Goal: Information Seeking & Learning: Compare options

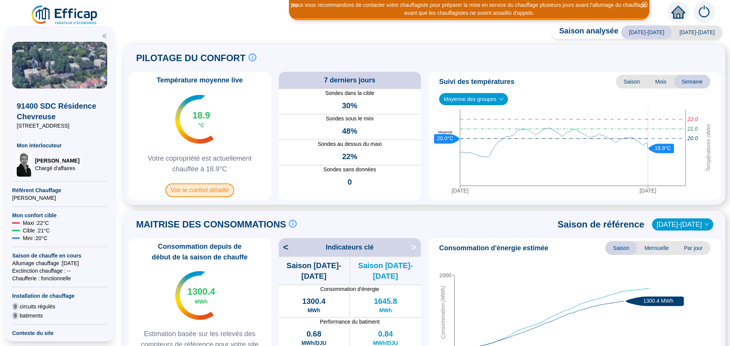
click at [210, 191] on span "Voir le confort détaillé" at bounding box center [199, 191] width 69 height 14
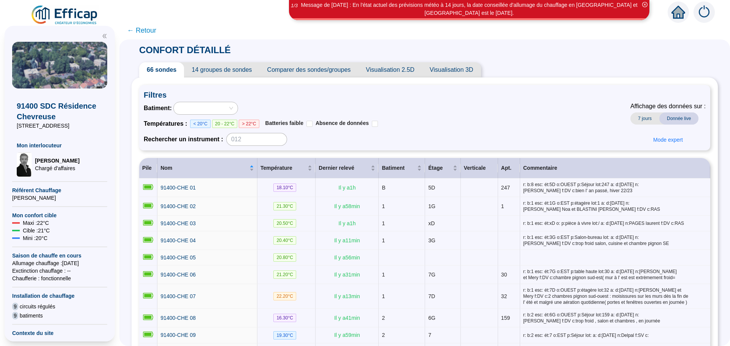
click at [311, 71] on span "Comparer des sondes/groupes" at bounding box center [309, 69] width 99 height 15
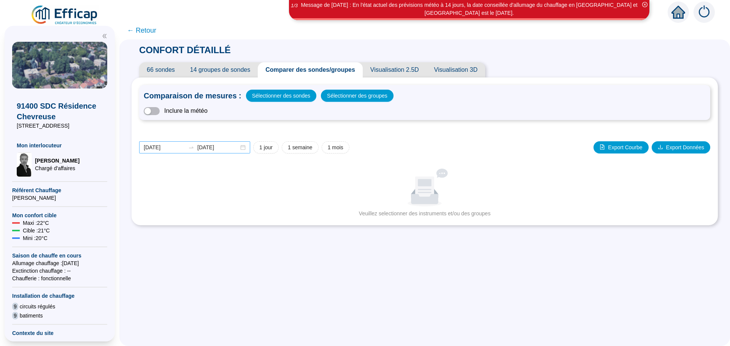
click at [247, 146] on div "[DATE] [DATE]" at bounding box center [194, 147] width 111 height 12
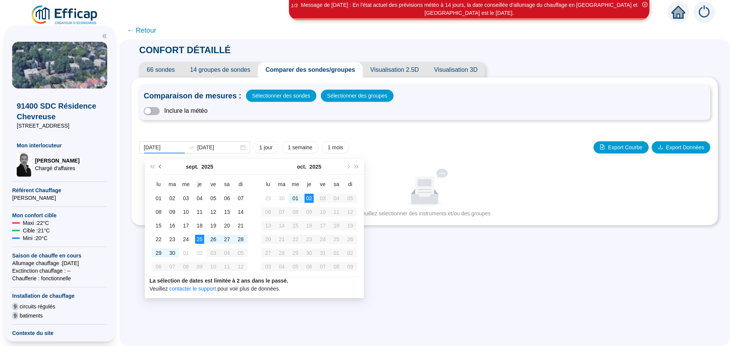
click at [159, 166] on button "Mois précédent (PageUp)" at bounding box center [160, 166] width 8 height 15
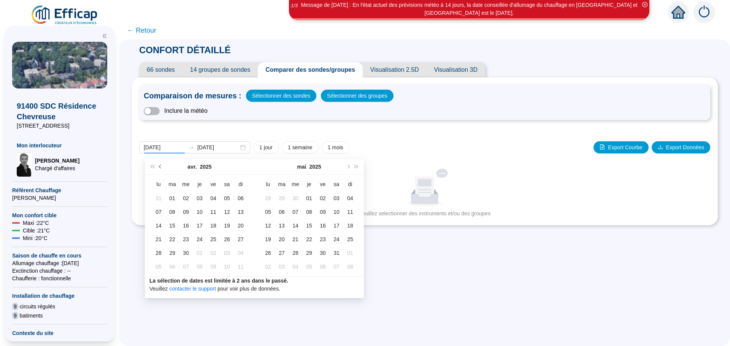
click at [159, 166] on button "Mois précédent (PageUp)" at bounding box center [160, 166] width 8 height 15
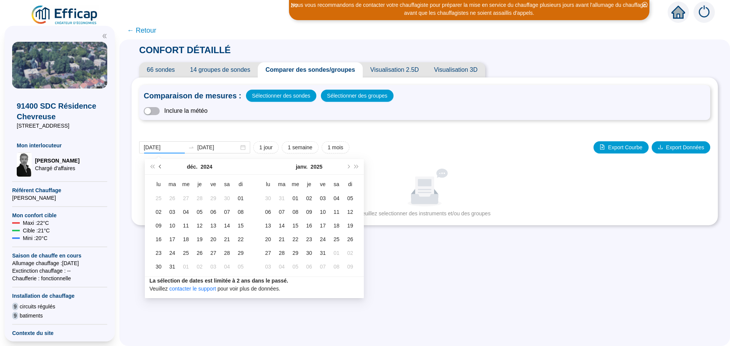
click at [159, 166] on button "Mois précédent (PageUp)" at bounding box center [160, 166] width 8 height 15
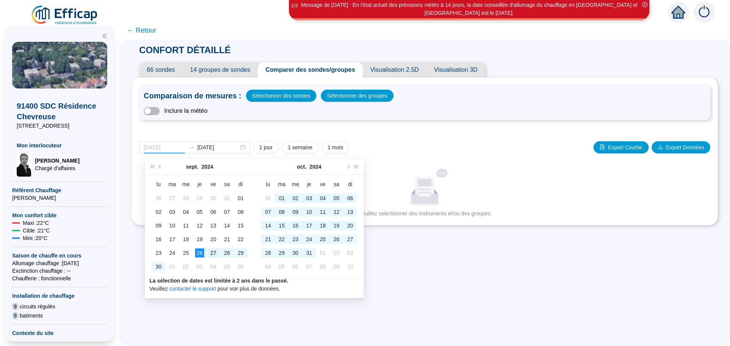
type input "[DATE]"
click at [211, 254] on div "27" at bounding box center [213, 253] width 9 height 9
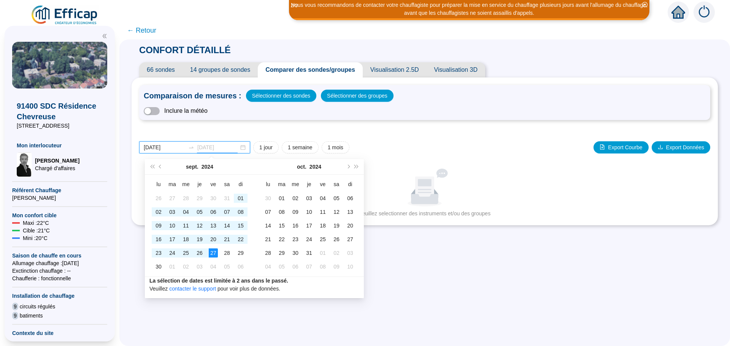
type input "[DATE]"
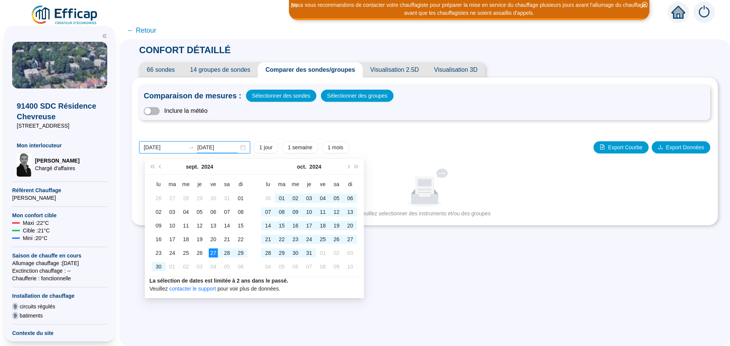
click at [246, 147] on div "[DATE] [DATE]" at bounding box center [194, 147] width 111 height 12
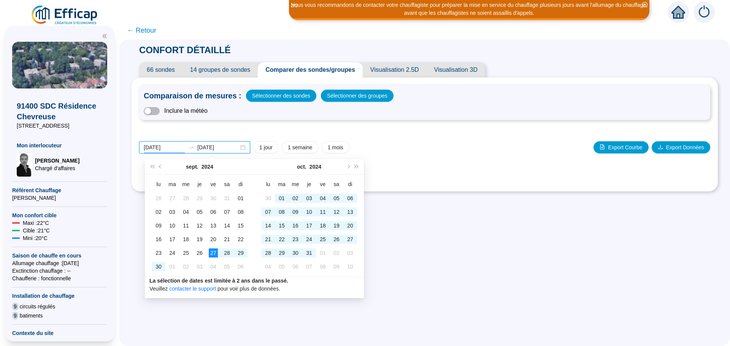
click at [177, 148] on input "[DATE]" at bounding box center [164, 148] width 41 height 8
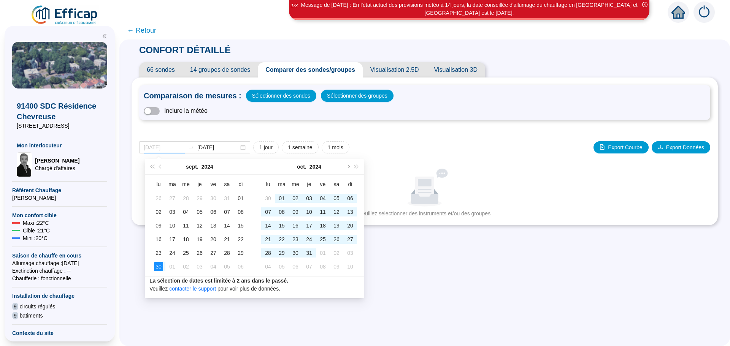
click at [158, 267] on div "30" at bounding box center [158, 266] width 9 height 9
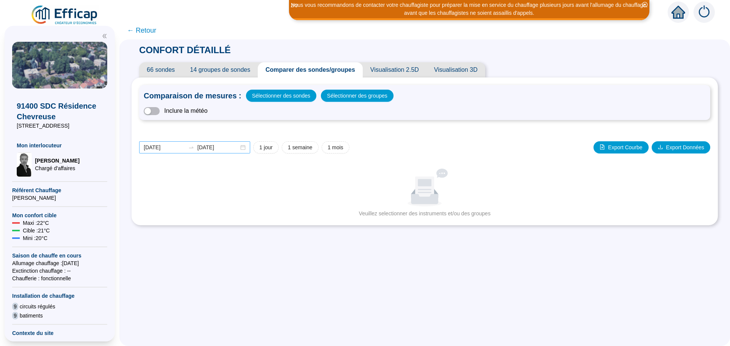
click at [249, 148] on div "[DATE] [DATE]" at bounding box center [194, 147] width 111 height 12
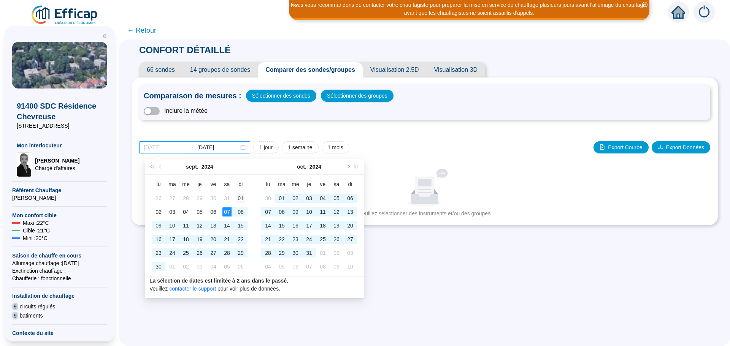
type input "[DATE]"
click at [241, 200] on div "01" at bounding box center [240, 198] width 9 height 9
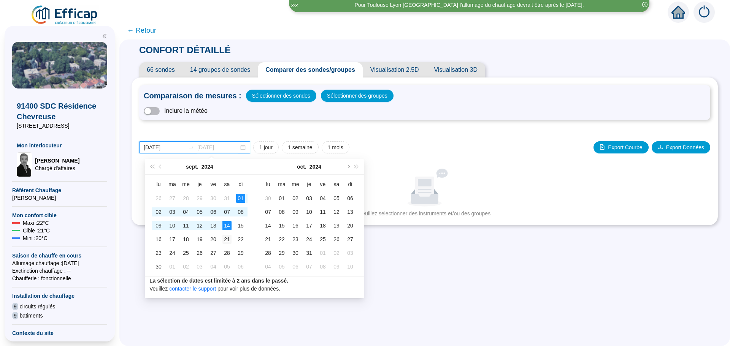
type input "[DATE]"
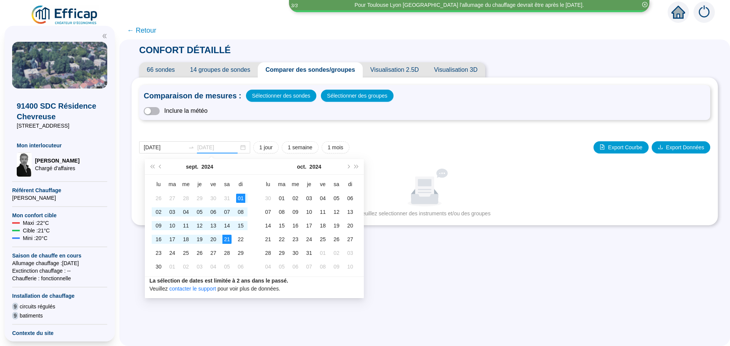
click at [226, 238] on div "21" at bounding box center [226, 239] width 9 height 9
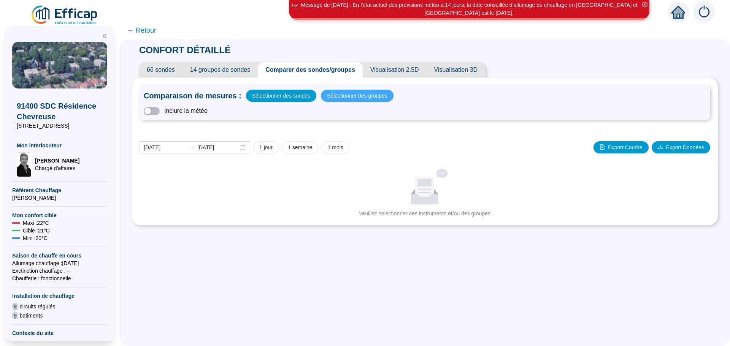
click at [335, 98] on span "Sélectionner des groupes" at bounding box center [357, 95] width 60 height 11
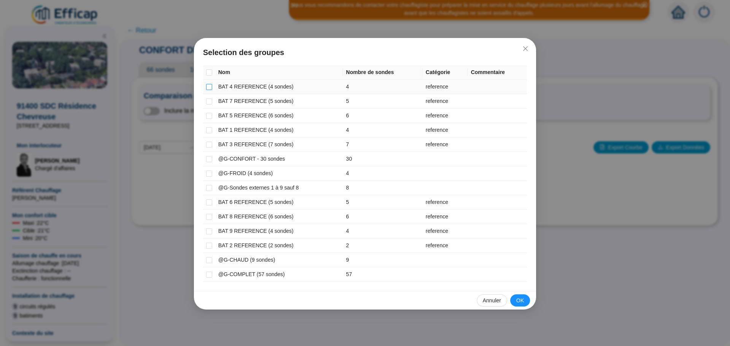
click at [207, 87] on input "checkbox" at bounding box center [209, 87] width 6 height 6
checkbox input "true"
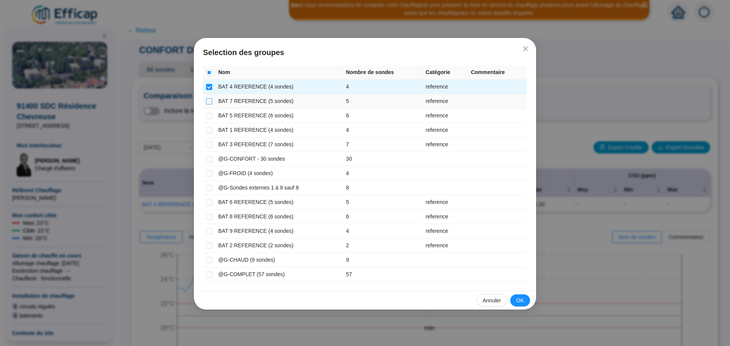
click at [206, 100] on input "checkbox" at bounding box center [209, 101] width 6 height 6
checkbox input "true"
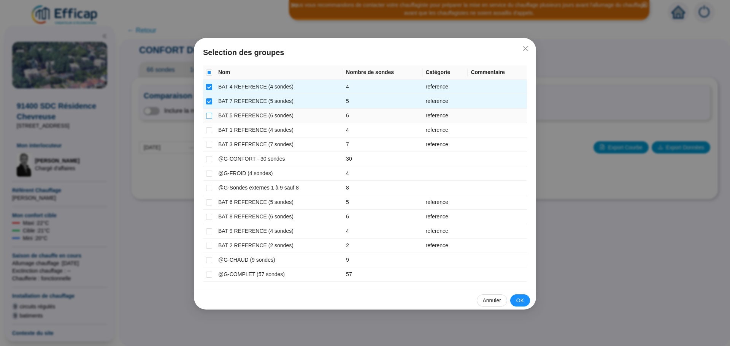
click at [208, 117] on input "checkbox" at bounding box center [209, 116] width 6 height 6
checkbox input "true"
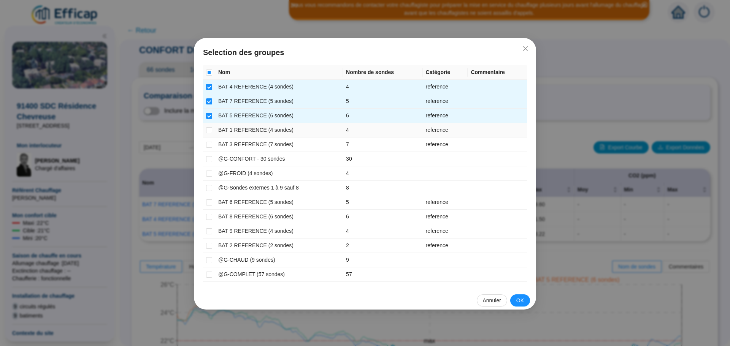
drag, startPoint x: 207, startPoint y: 132, endPoint x: 205, endPoint y: 147, distance: 14.6
click at [207, 134] on td at bounding box center [209, 130] width 12 height 14
click at [210, 202] on input "checkbox" at bounding box center [209, 203] width 6 height 6
checkbox input "true"
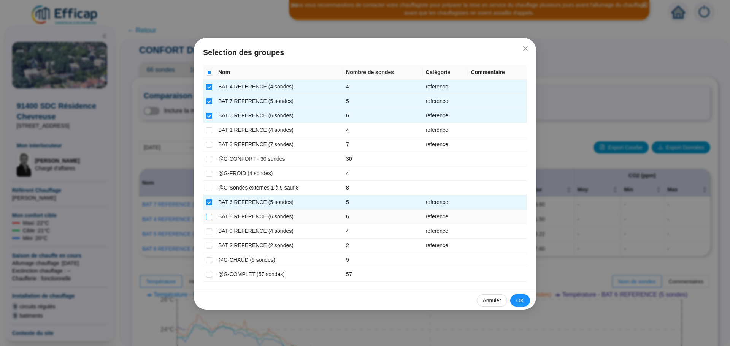
click at [210, 219] on input "checkbox" at bounding box center [209, 217] width 6 height 6
checkbox input "true"
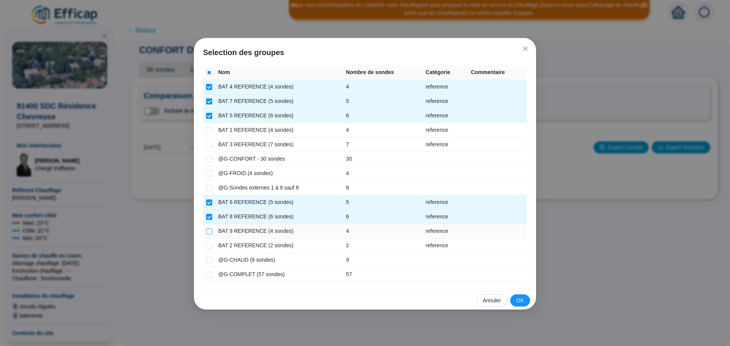
click at [208, 232] on input "checkbox" at bounding box center [209, 231] width 6 height 6
checkbox input "true"
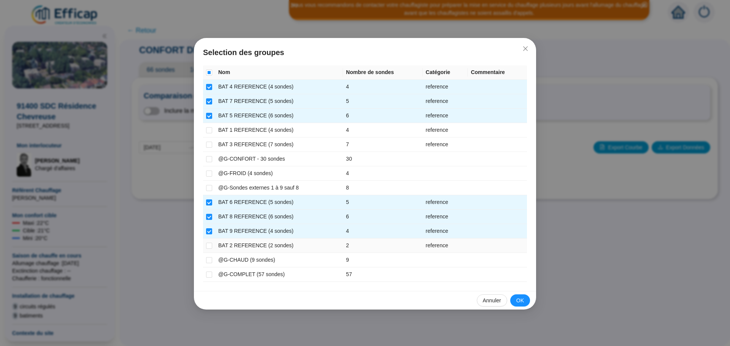
drag, startPoint x: 207, startPoint y: 245, endPoint x: 208, endPoint y: 250, distance: 5.0
click at [208, 247] on input "checkbox" at bounding box center [209, 246] width 6 height 6
checkbox input "true"
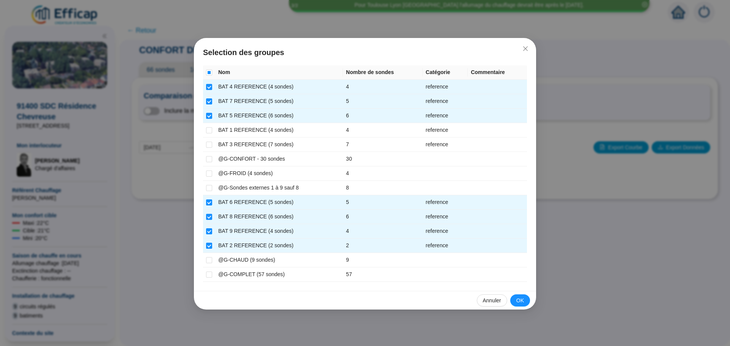
click at [519, 302] on span "OK" at bounding box center [520, 301] width 8 height 8
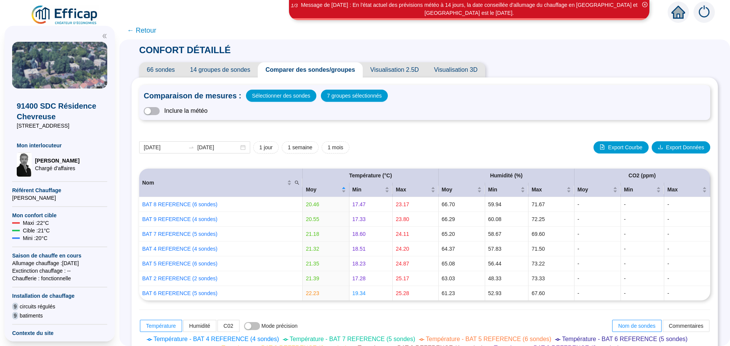
drag, startPoint x: 519, startPoint y: 302, endPoint x: 474, endPoint y: 145, distance: 163.4
click at [474, 145] on div "[DATE] [DATE] 1 jour 1 semaine 1 mois Export Courbe Export Données" at bounding box center [424, 147] width 571 height 12
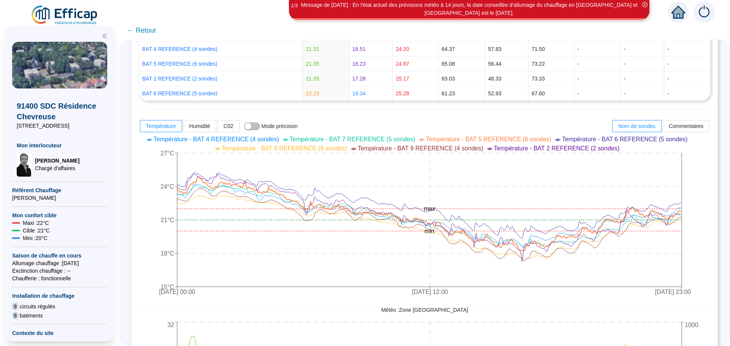
scroll to position [191, 0]
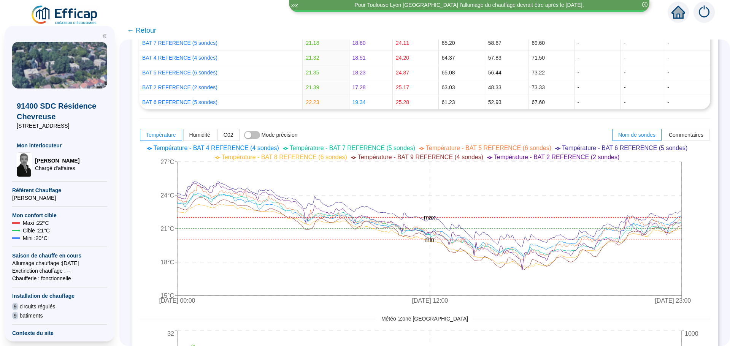
click at [150, 31] on span "← Retour" at bounding box center [141, 30] width 29 height 11
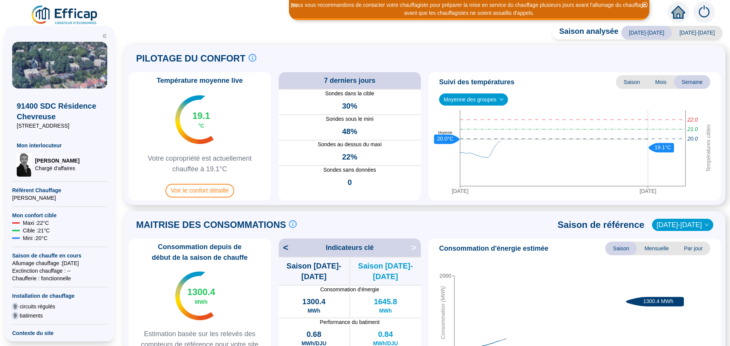
click at [185, 187] on span "Voir le confort détaillé" at bounding box center [199, 191] width 69 height 14
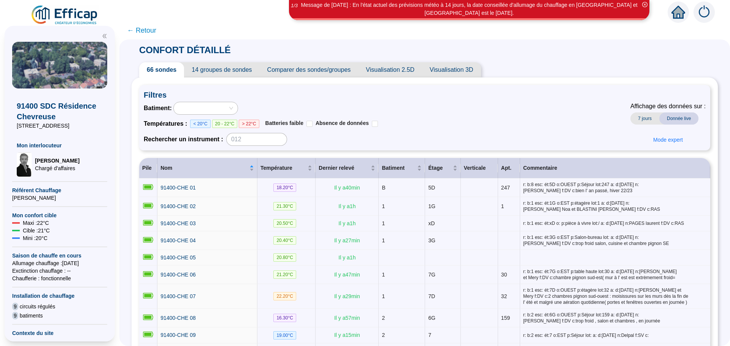
click at [336, 70] on span "Comparer des sondes/groupes" at bounding box center [309, 69] width 99 height 15
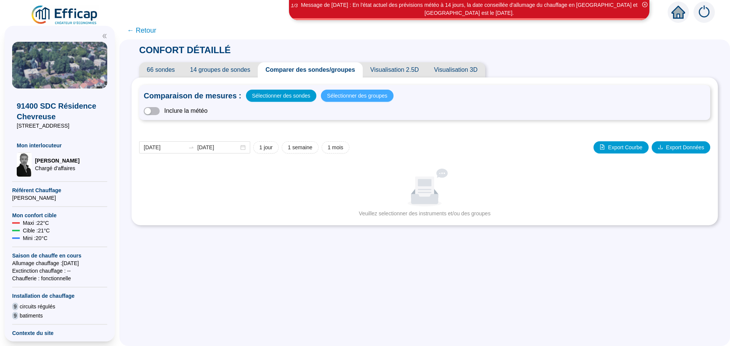
click at [340, 97] on span "Sélectionner des groupes" at bounding box center [357, 95] width 60 height 11
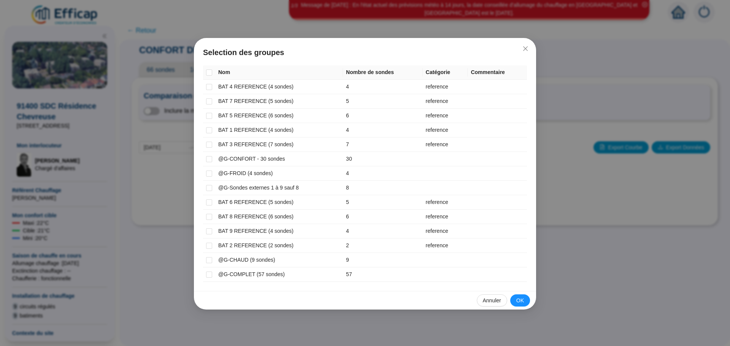
click at [491, 302] on span "Annuler" at bounding box center [492, 301] width 18 height 8
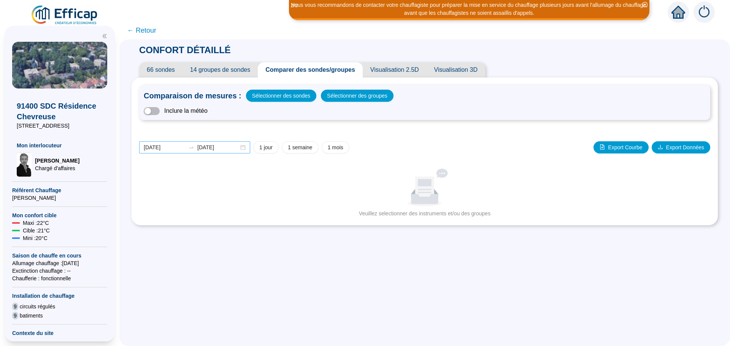
click at [246, 149] on div "[DATE] [DATE]" at bounding box center [194, 147] width 111 height 12
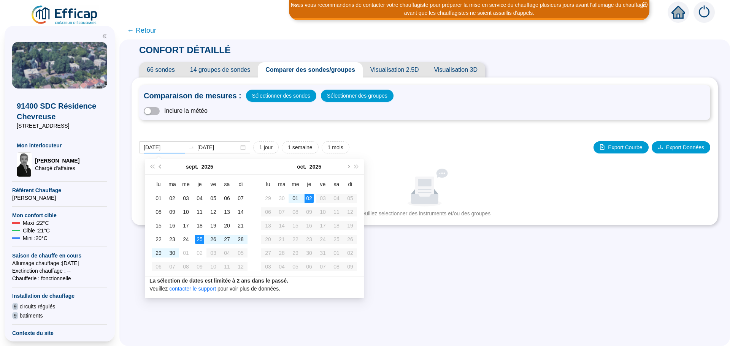
click at [162, 165] on button "Mois précédent (PageUp)" at bounding box center [160, 166] width 8 height 15
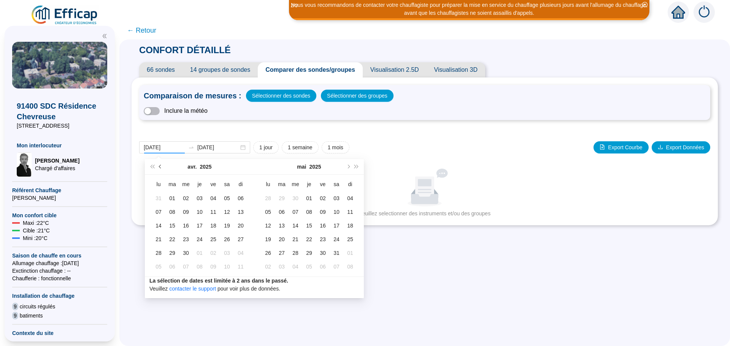
click at [162, 165] on button "Mois précédent (PageUp)" at bounding box center [160, 166] width 8 height 15
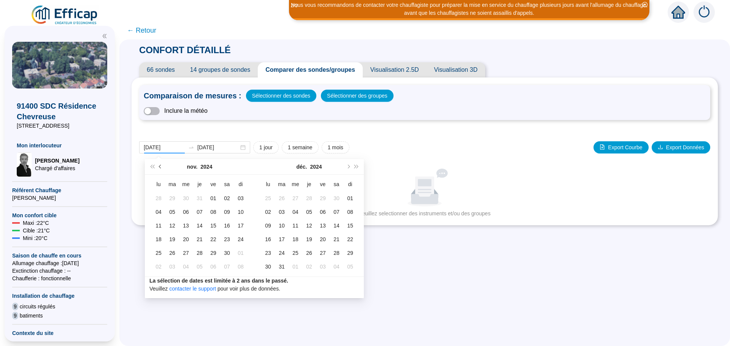
click at [162, 165] on button "Mois précédent (PageUp)" at bounding box center [160, 166] width 8 height 15
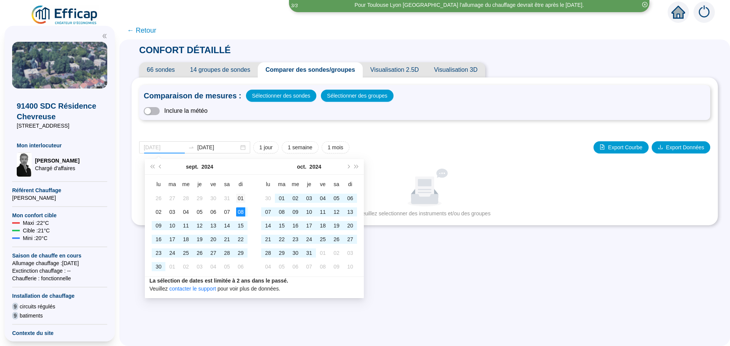
type input "[DATE]"
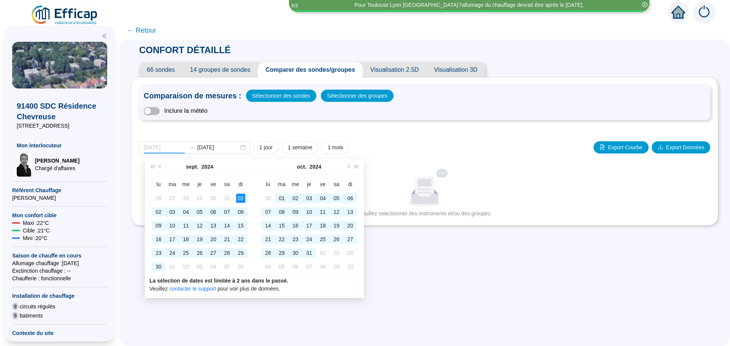
click at [239, 200] on div "01" at bounding box center [240, 198] width 9 height 9
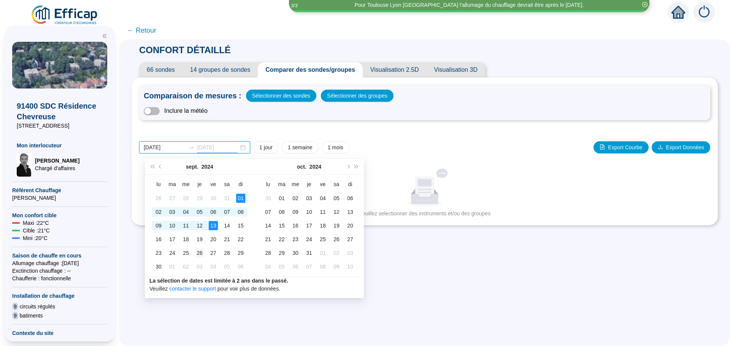
type input "[DATE]"
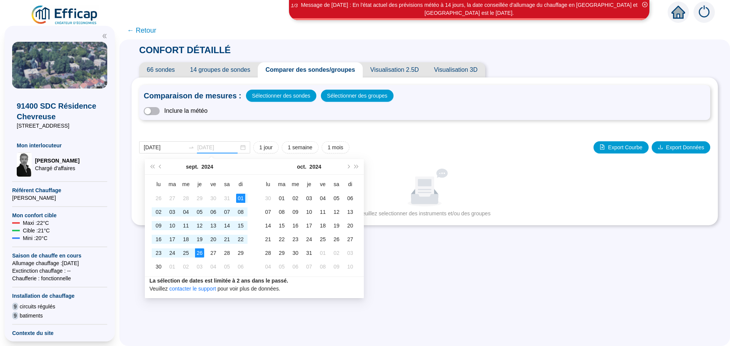
click at [202, 252] on div "26" at bounding box center [199, 253] width 9 height 9
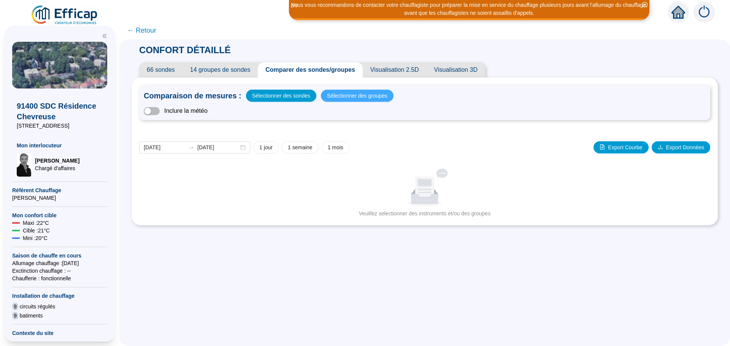
click at [358, 95] on span "Sélectionner des groupes" at bounding box center [357, 95] width 60 height 11
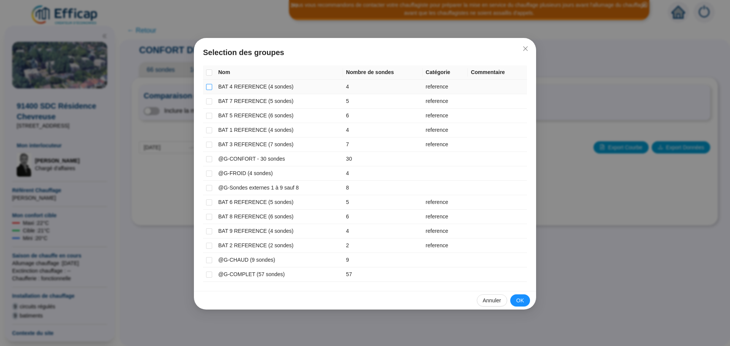
click at [209, 86] on input "checkbox" at bounding box center [209, 87] width 6 height 6
checkbox input "true"
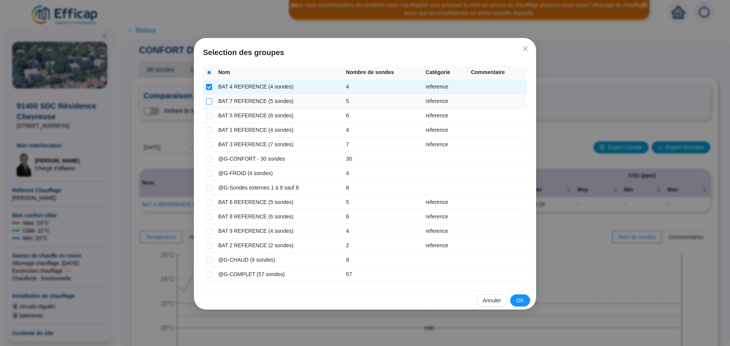
click at [209, 101] on input "checkbox" at bounding box center [209, 101] width 6 height 6
checkbox input "true"
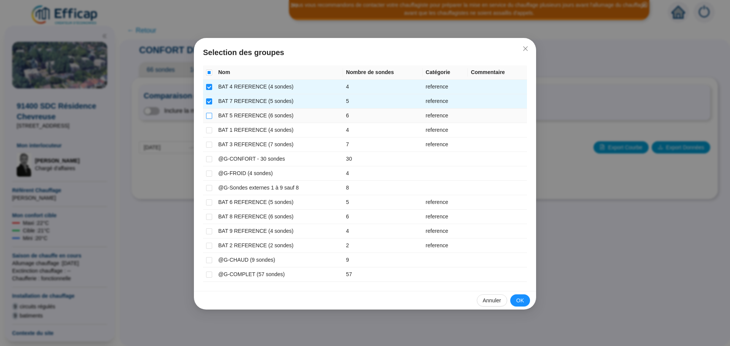
click at [206, 117] on input "checkbox" at bounding box center [209, 116] width 6 height 6
checkbox input "true"
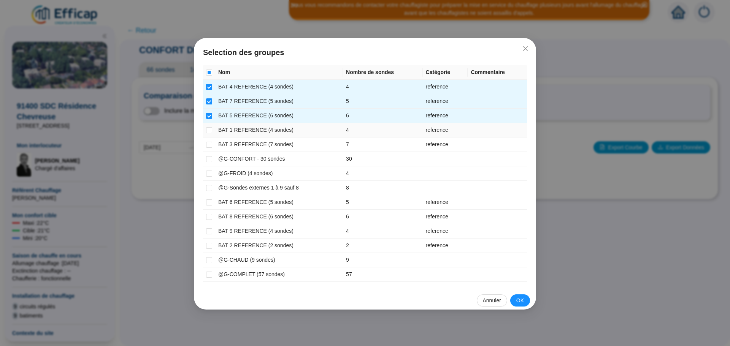
drag, startPoint x: 206, startPoint y: 130, endPoint x: 205, endPoint y: 143, distance: 13.8
click at [206, 130] on input "checkbox" at bounding box center [209, 130] width 6 height 6
checkbox input "true"
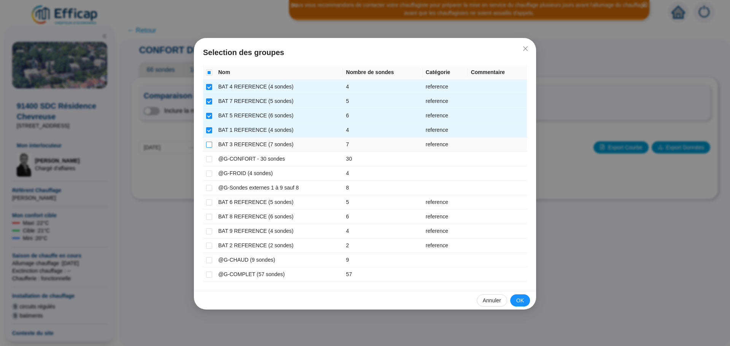
click at [210, 146] on input "checkbox" at bounding box center [209, 145] width 6 height 6
checkbox input "true"
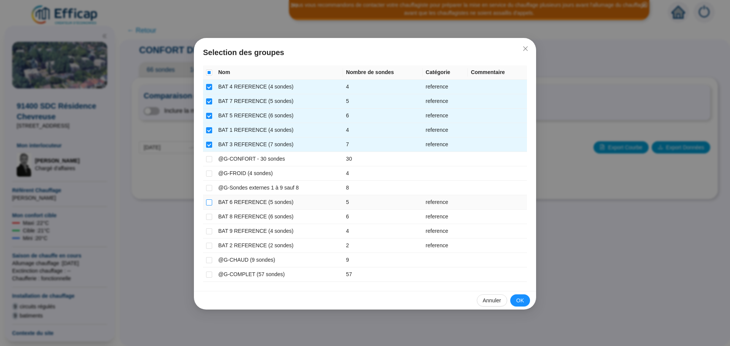
click at [210, 203] on input "checkbox" at bounding box center [209, 203] width 6 height 6
checkbox input "true"
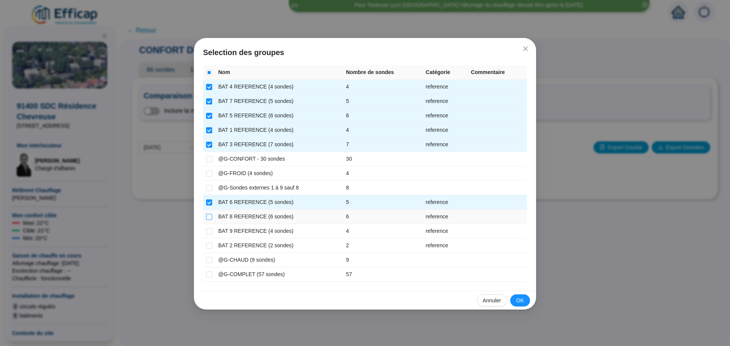
click at [209, 217] on input "checkbox" at bounding box center [209, 217] width 6 height 6
checkbox input "true"
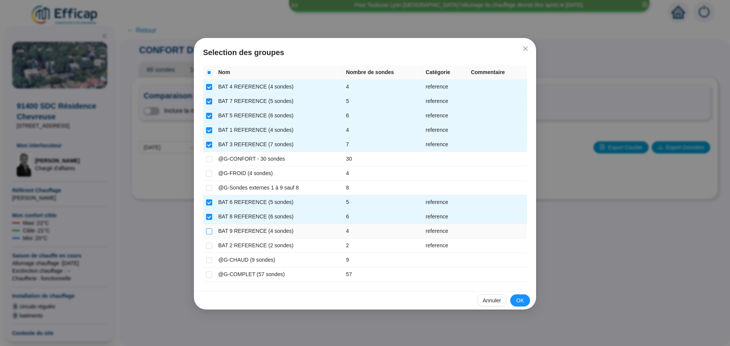
click at [208, 230] on input "checkbox" at bounding box center [209, 231] width 6 height 6
checkbox input "true"
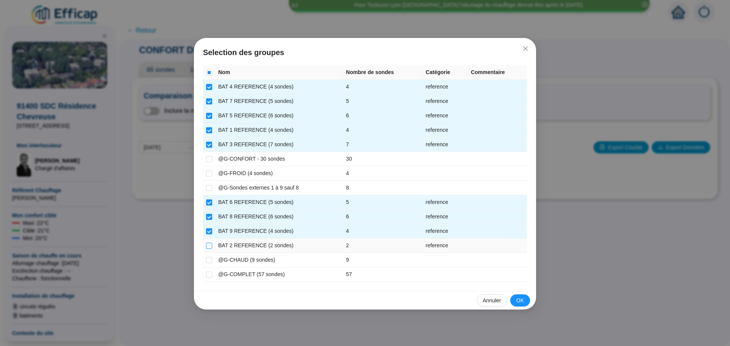
click at [210, 244] on input "checkbox" at bounding box center [209, 246] width 6 height 6
checkbox input "true"
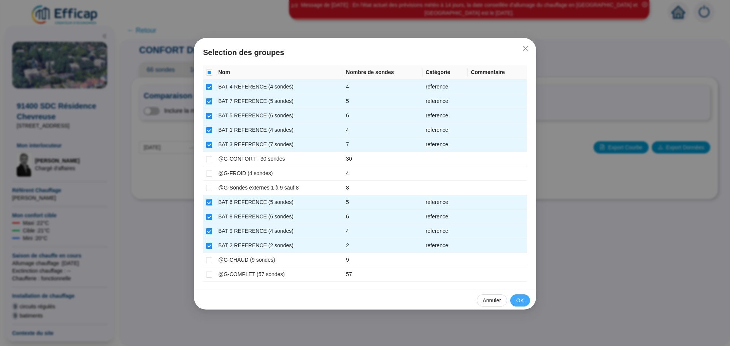
click at [519, 300] on span "OK" at bounding box center [520, 301] width 8 height 8
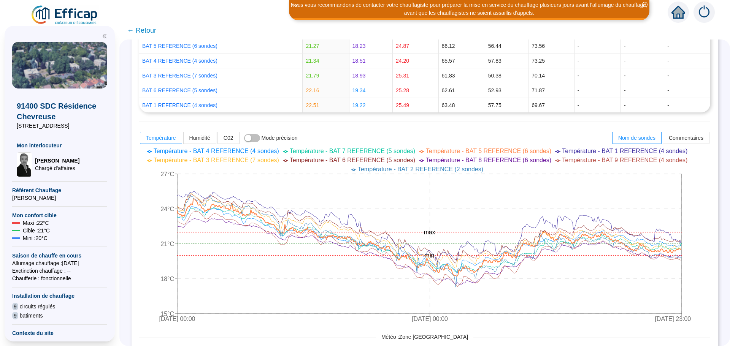
scroll to position [228, 0]
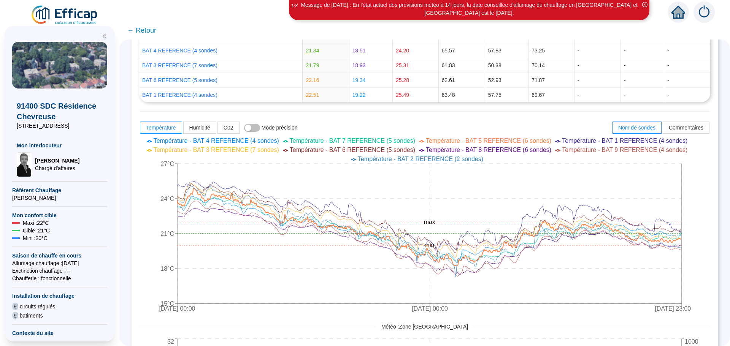
click at [141, 32] on span "← Retour" at bounding box center [141, 30] width 29 height 11
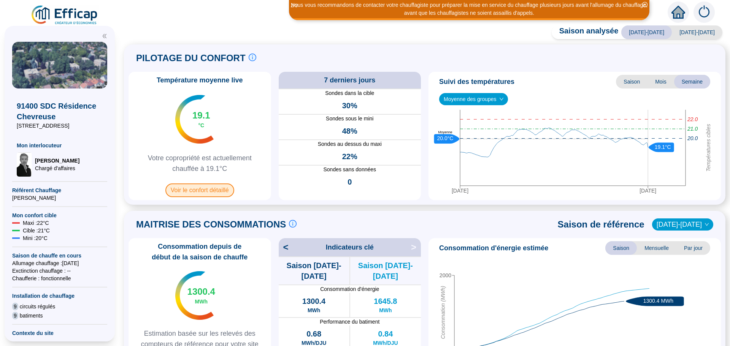
click at [194, 191] on span "Voir le confort détaillé" at bounding box center [199, 191] width 69 height 14
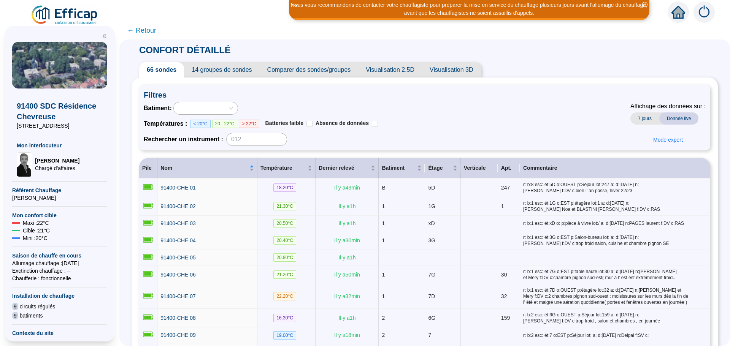
click at [306, 74] on span "Comparer des sondes/groupes" at bounding box center [309, 69] width 99 height 15
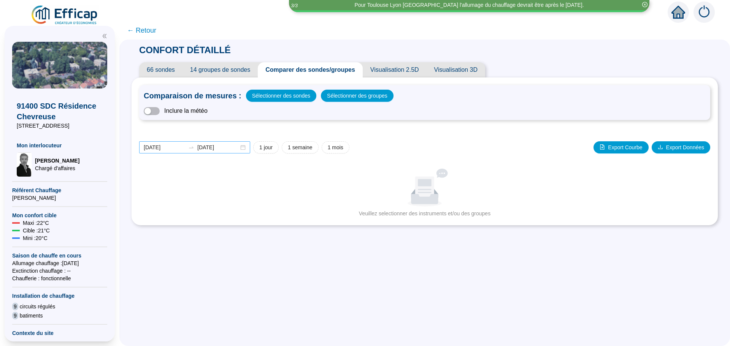
click at [246, 150] on div "[DATE] [DATE]" at bounding box center [194, 147] width 111 height 12
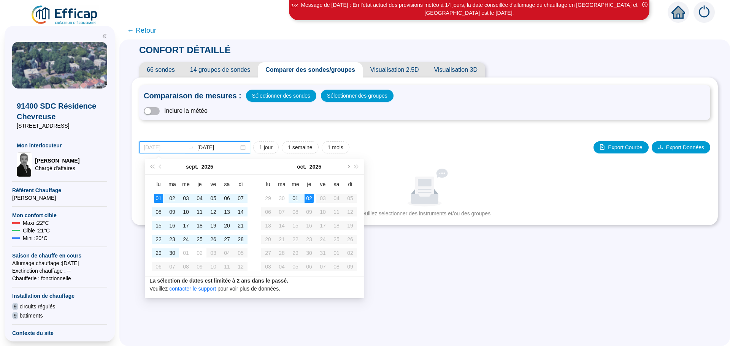
type input "[DATE]"
click at [162, 194] on div "01" at bounding box center [158, 198] width 9 height 9
type input "[DATE]"
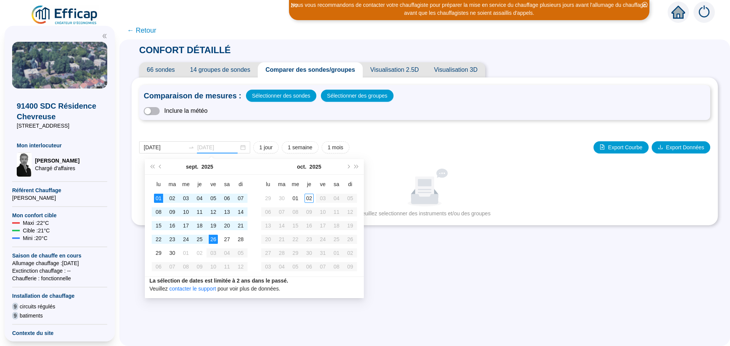
click at [214, 244] on td "26" at bounding box center [213, 240] width 14 height 14
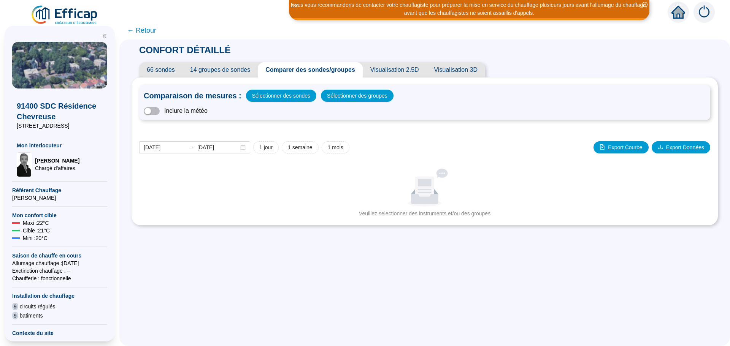
drag, startPoint x: 349, startPoint y: 97, endPoint x: 332, endPoint y: 120, distance: 28.5
click at [346, 102] on div "Comparaison de mesures : Sélectionner des sondes Sélectionner des groupes Inclu…" at bounding box center [424, 102] width 571 height 35
click at [342, 100] on span "Sélectionner des groupes" at bounding box center [357, 95] width 60 height 11
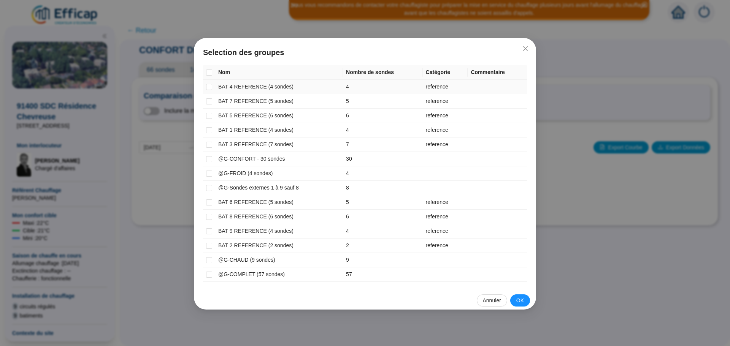
click at [212, 89] on td at bounding box center [209, 87] width 12 height 14
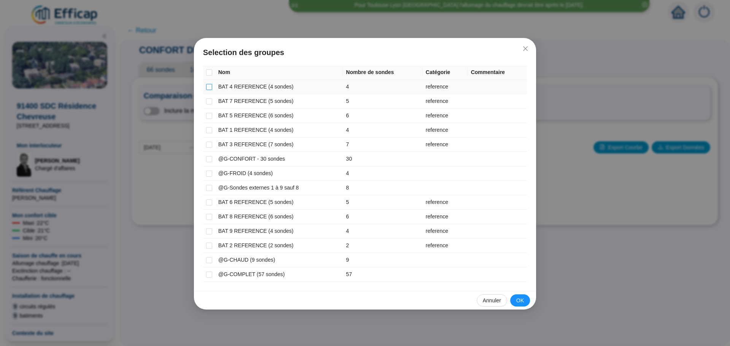
click at [208, 89] on input "checkbox" at bounding box center [209, 87] width 6 height 6
checkbox input "true"
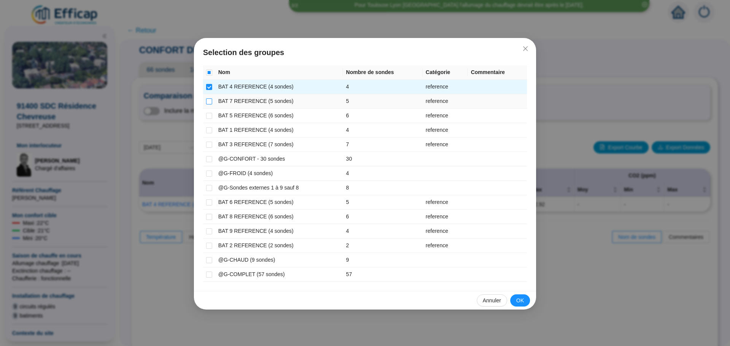
click at [209, 100] on input "checkbox" at bounding box center [209, 101] width 6 height 6
checkbox input "true"
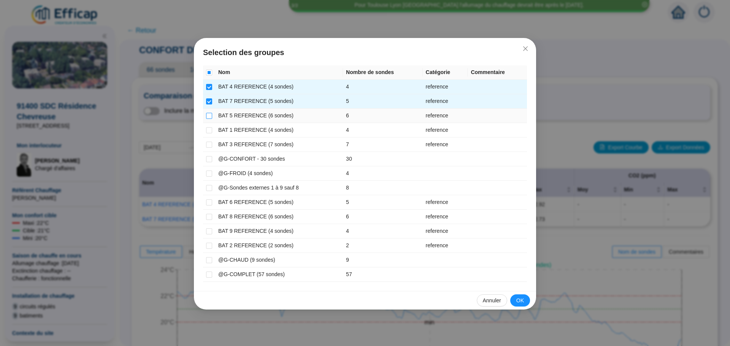
click at [210, 116] on input "checkbox" at bounding box center [209, 116] width 6 height 6
checkbox input "true"
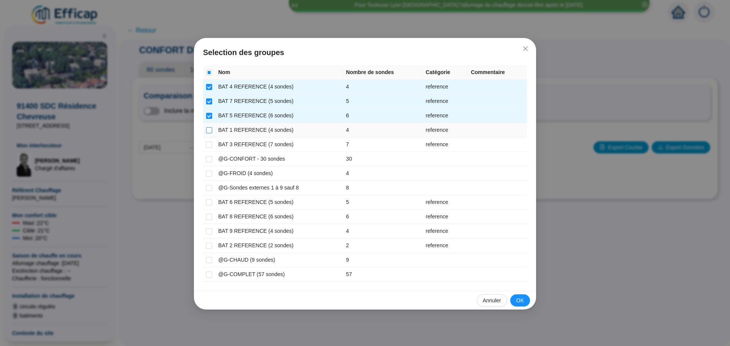
click at [210, 132] on input "checkbox" at bounding box center [209, 130] width 6 height 6
checkbox input "true"
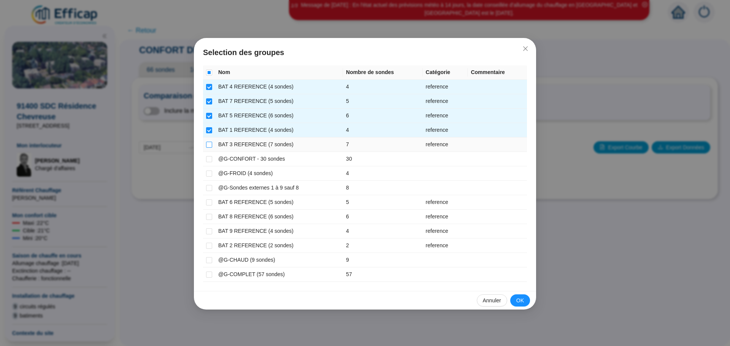
click at [210, 146] on input "checkbox" at bounding box center [209, 145] width 6 height 6
checkbox input "true"
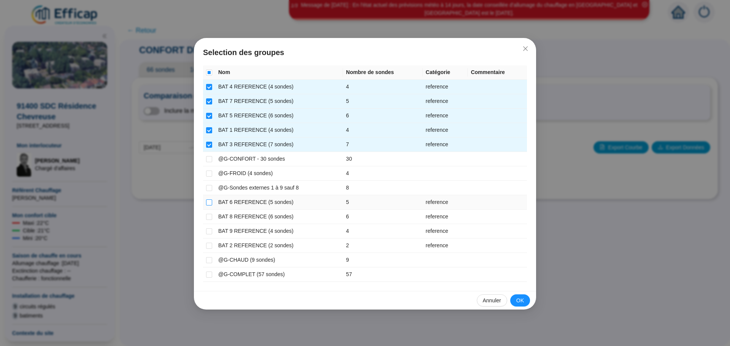
click at [209, 205] on input "checkbox" at bounding box center [209, 203] width 6 height 6
checkbox input "true"
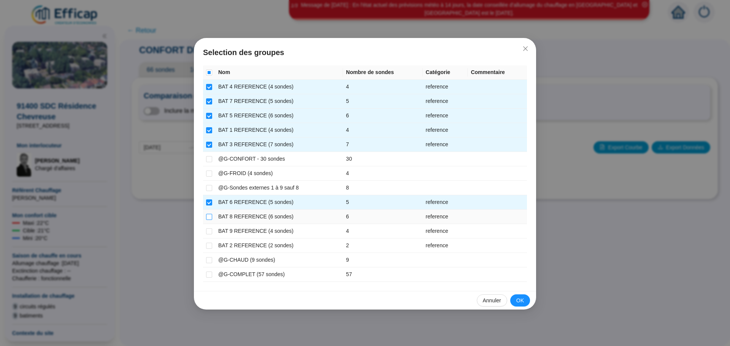
click at [209, 217] on input "checkbox" at bounding box center [209, 217] width 6 height 6
checkbox input "true"
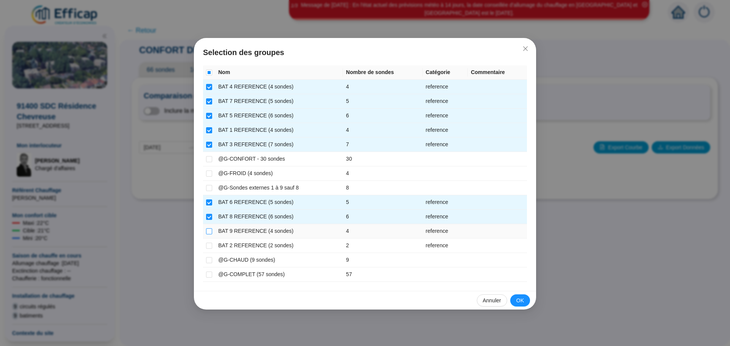
click at [208, 231] on input "checkbox" at bounding box center [209, 231] width 6 height 6
checkbox input "true"
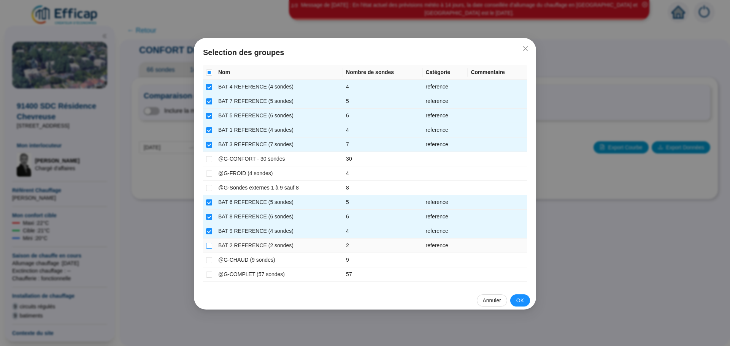
click at [207, 246] on input "checkbox" at bounding box center [209, 246] width 6 height 6
checkbox input "true"
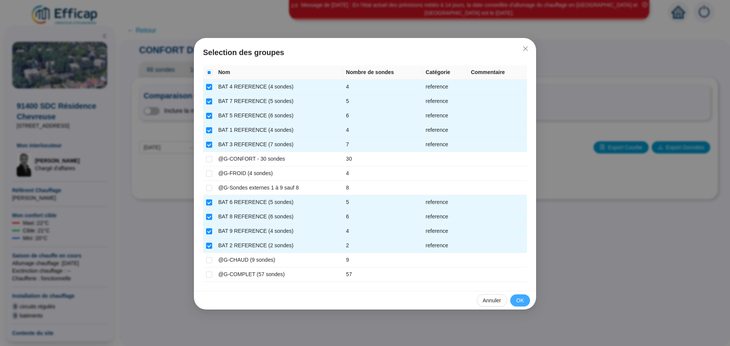
click at [515, 302] on button "OK" at bounding box center [520, 301] width 20 height 12
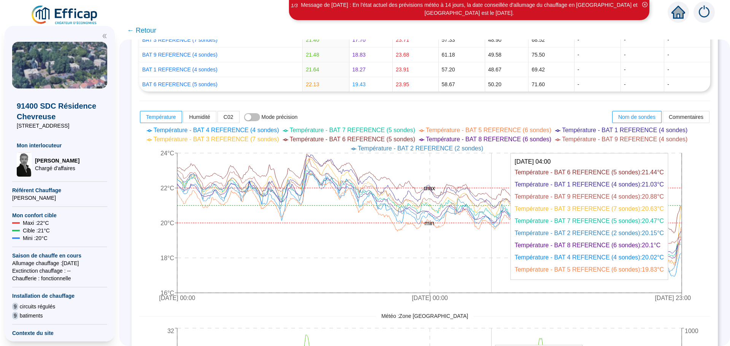
scroll to position [228, 0]
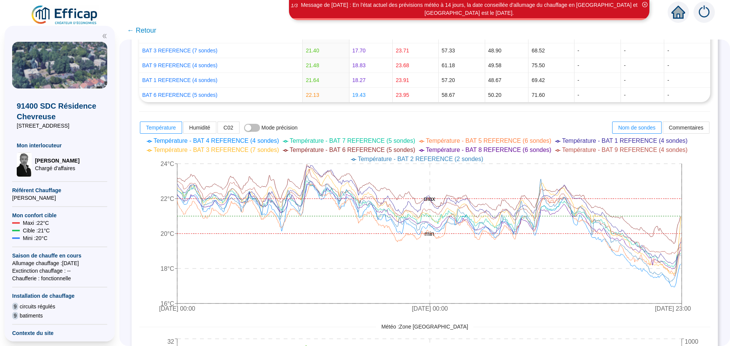
drag, startPoint x: 497, startPoint y: 338, endPoint x: 449, endPoint y: 362, distance: 54.2
drag, startPoint x: 449, startPoint y: 362, endPoint x: 696, endPoint y: 327, distance: 249.6
click at [696, 327] on div "Météo : Zone [GEOGRAPHIC_DATA]" at bounding box center [424, 327] width 571 height 8
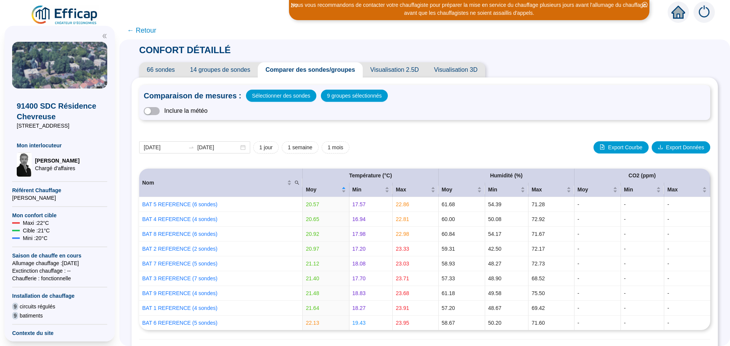
scroll to position [228, 0]
